Goal: Transaction & Acquisition: Book appointment/travel/reservation

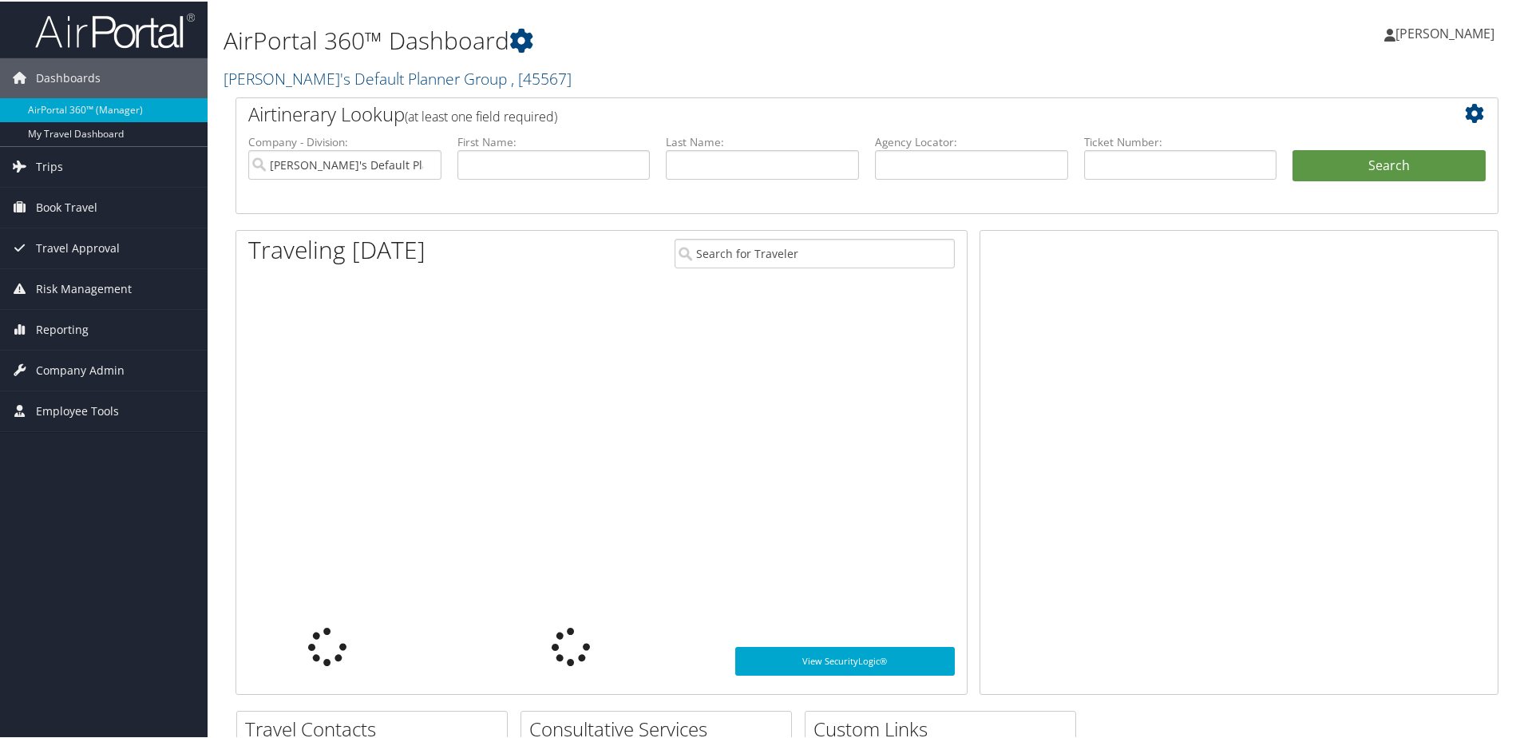
drag, startPoint x: 95, startPoint y: 204, endPoint x: 86, endPoint y: 227, distance: 24.0
click at [95, 204] on span "Book Travel" at bounding box center [66, 206] width 61 height 40
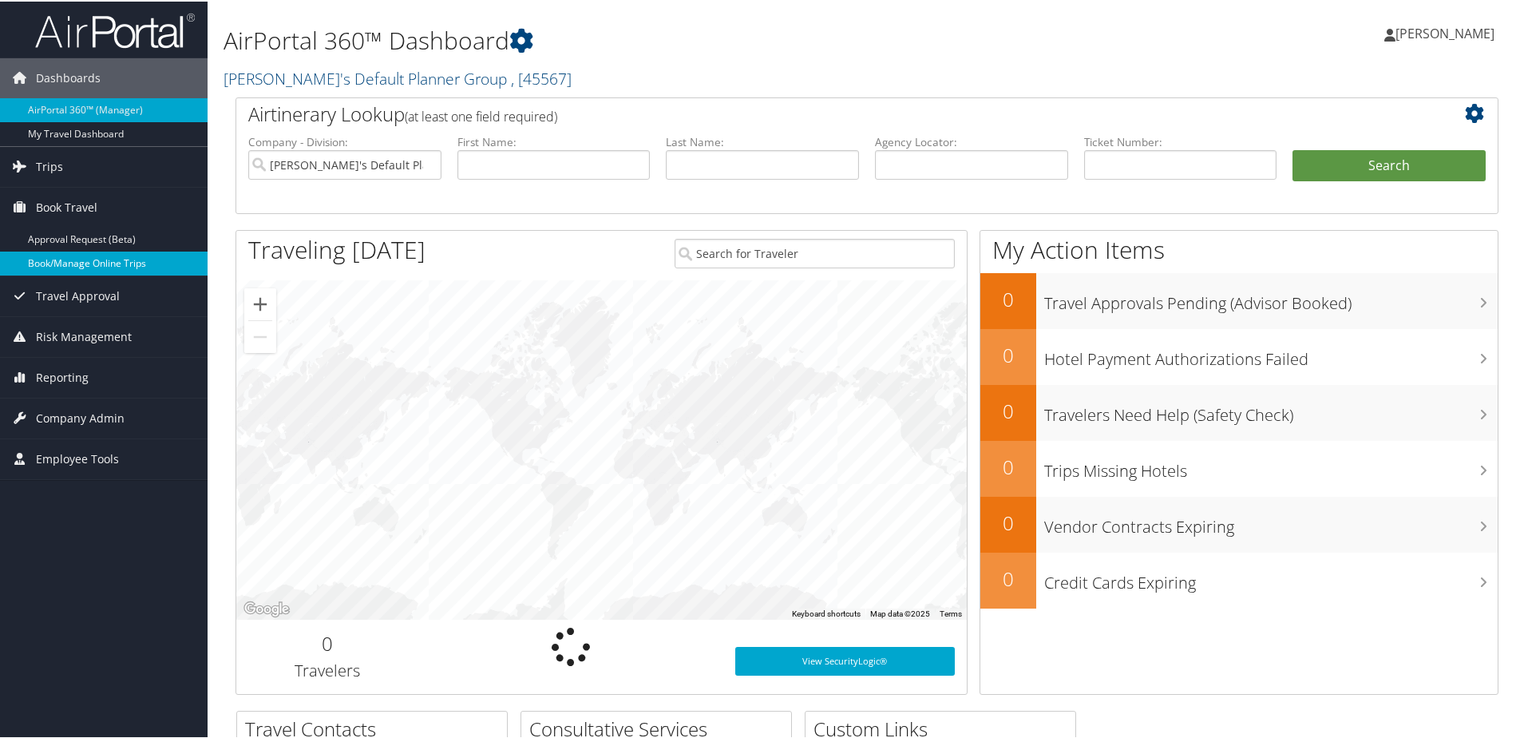
click at [105, 267] on link "Book/Manage Online Trips" at bounding box center [104, 262] width 208 height 24
